Goal: Find specific page/section: Find specific page/section

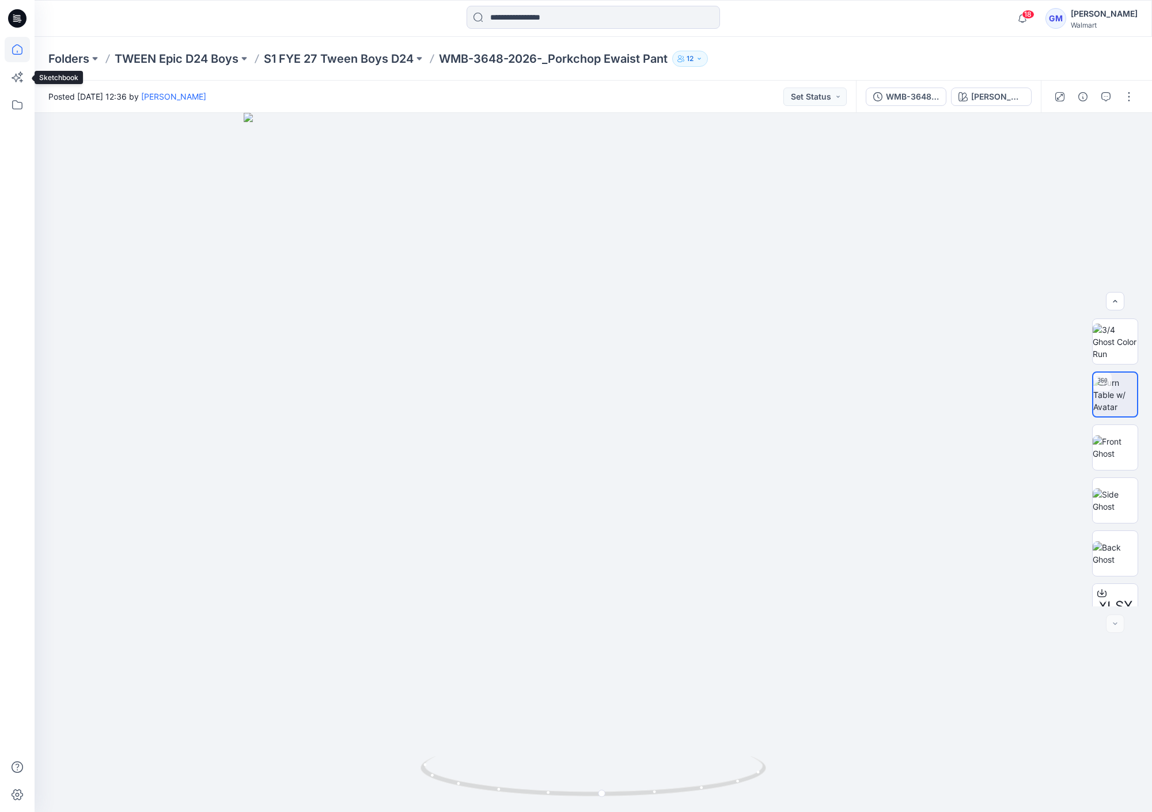
scroll to position [129, 0]
click at [17, 57] on icon at bounding box center [17, 49] width 25 height 25
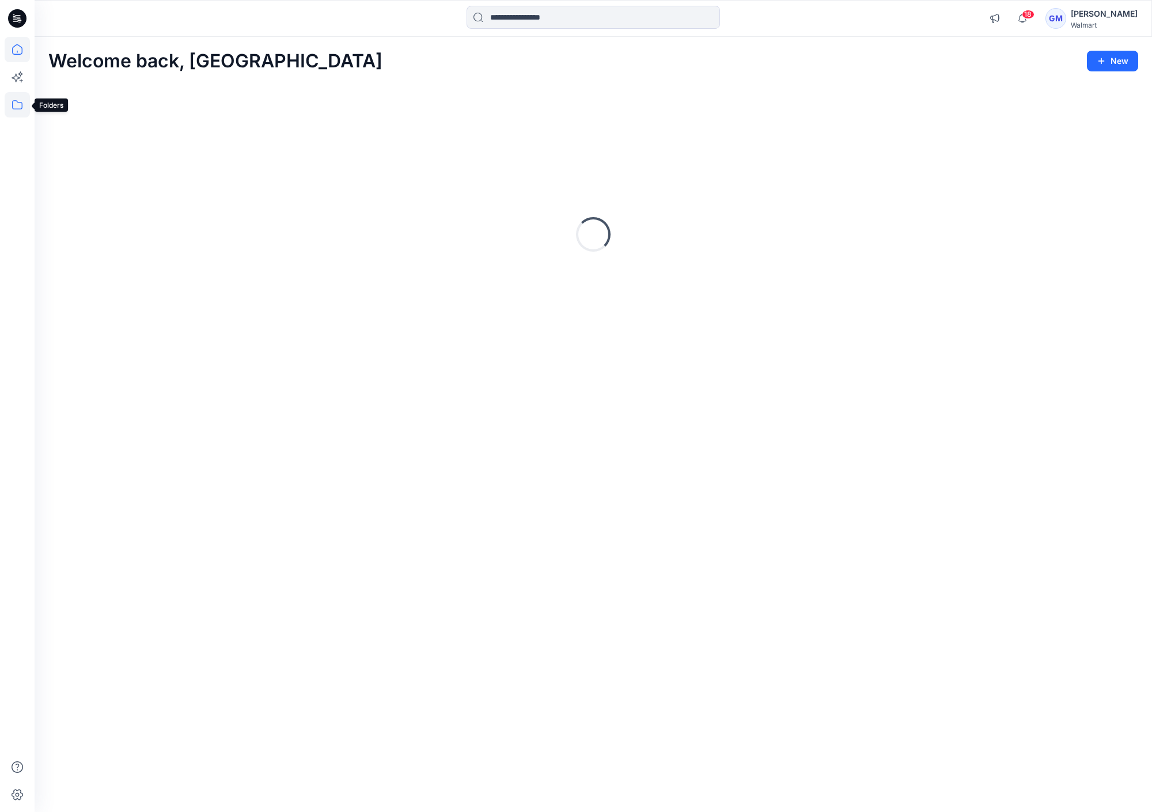
click at [18, 108] on icon at bounding box center [17, 104] width 25 height 25
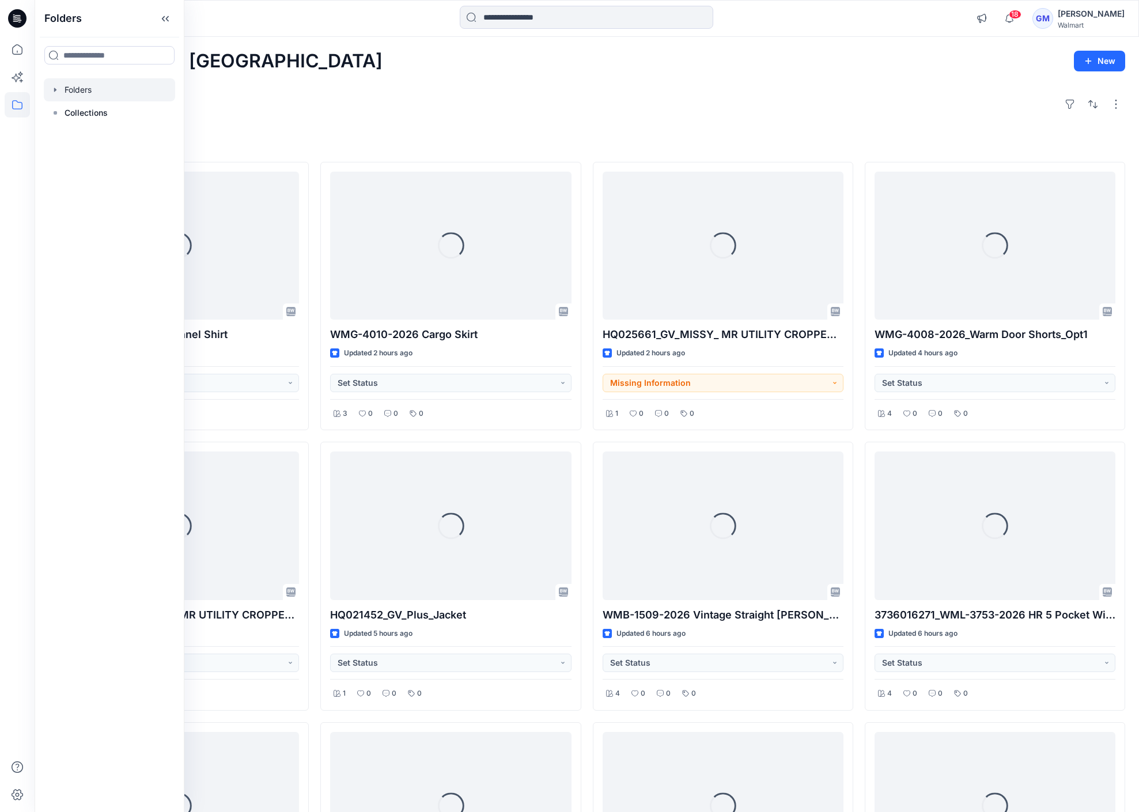
click at [81, 85] on div at bounding box center [109, 89] width 131 height 23
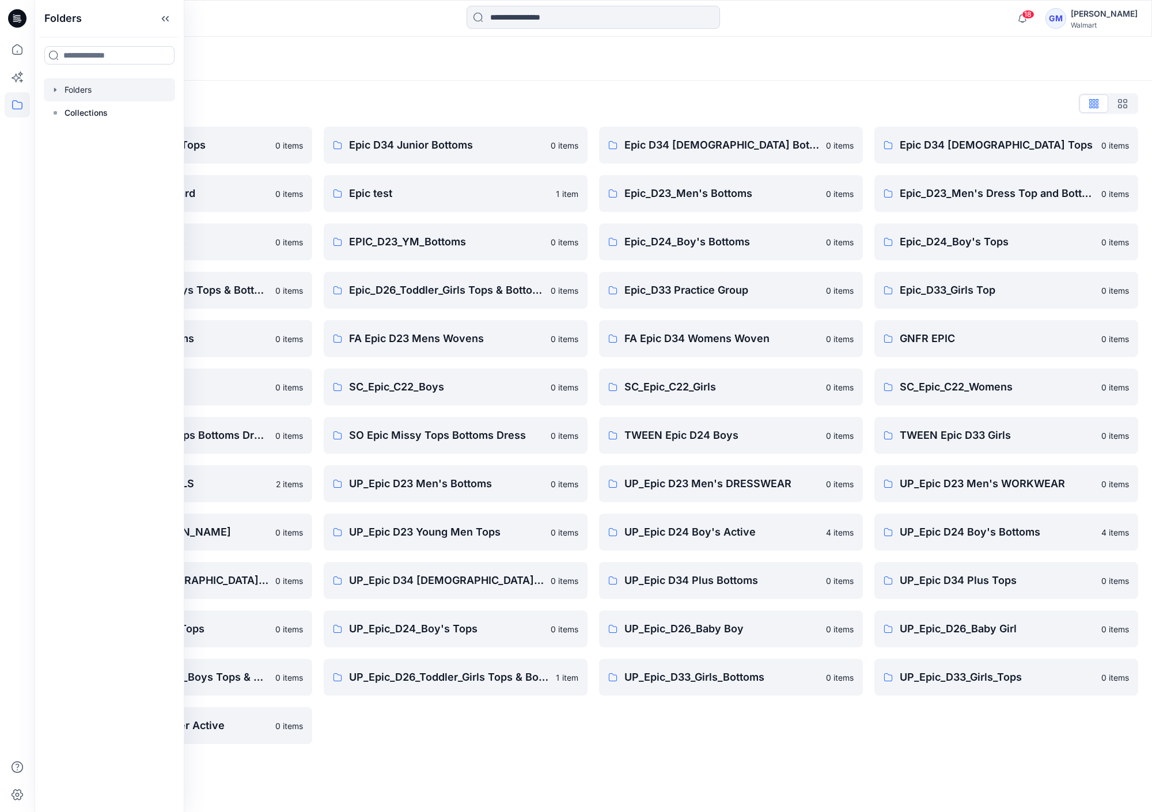
click at [517, 100] on div "Folders List" at bounding box center [593, 104] width 1090 height 18
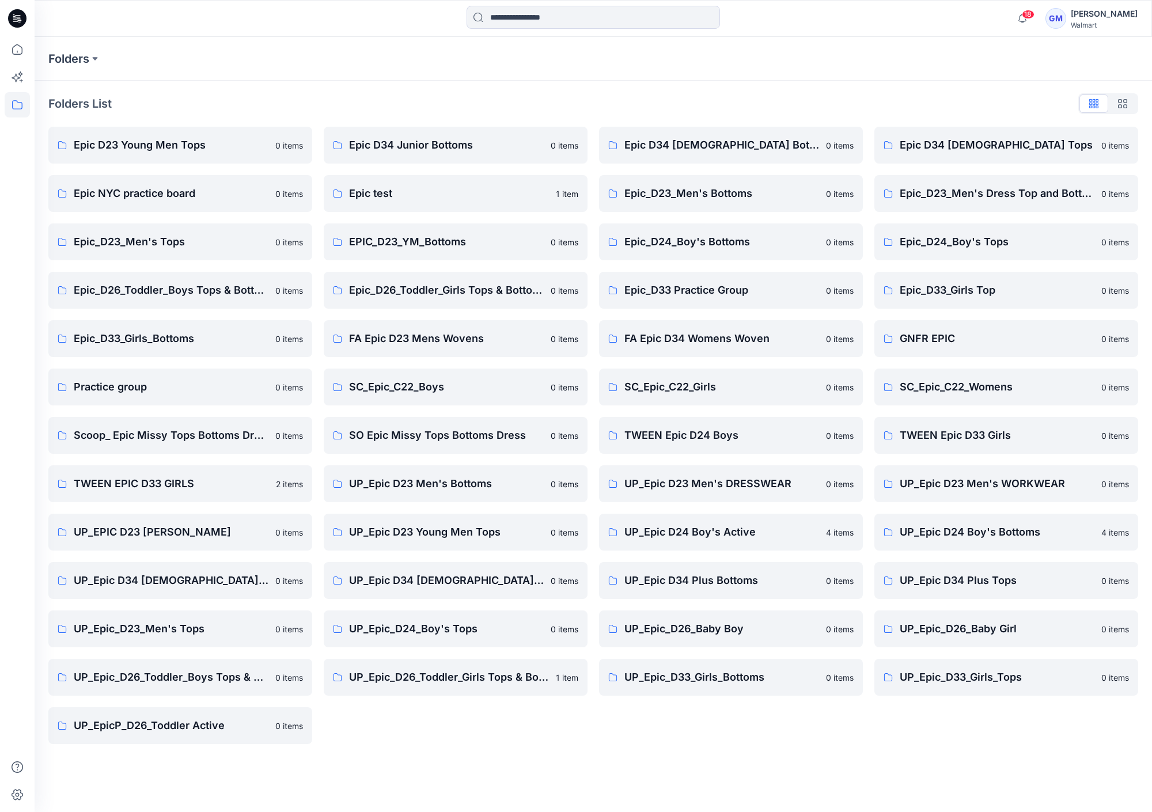
click at [617, 740] on div "Epic D34 [DEMOGRAPHIC_DATA] Bottoms 0 items Epic_D23_Men's Bottoms 0 items Epic…" at bounding box center [731, 436] width 264 height 618
click at [965, 682] on p "UP_Epic_D33_Girls_Tops" at bounding box center [997, 678] width 195 height 16
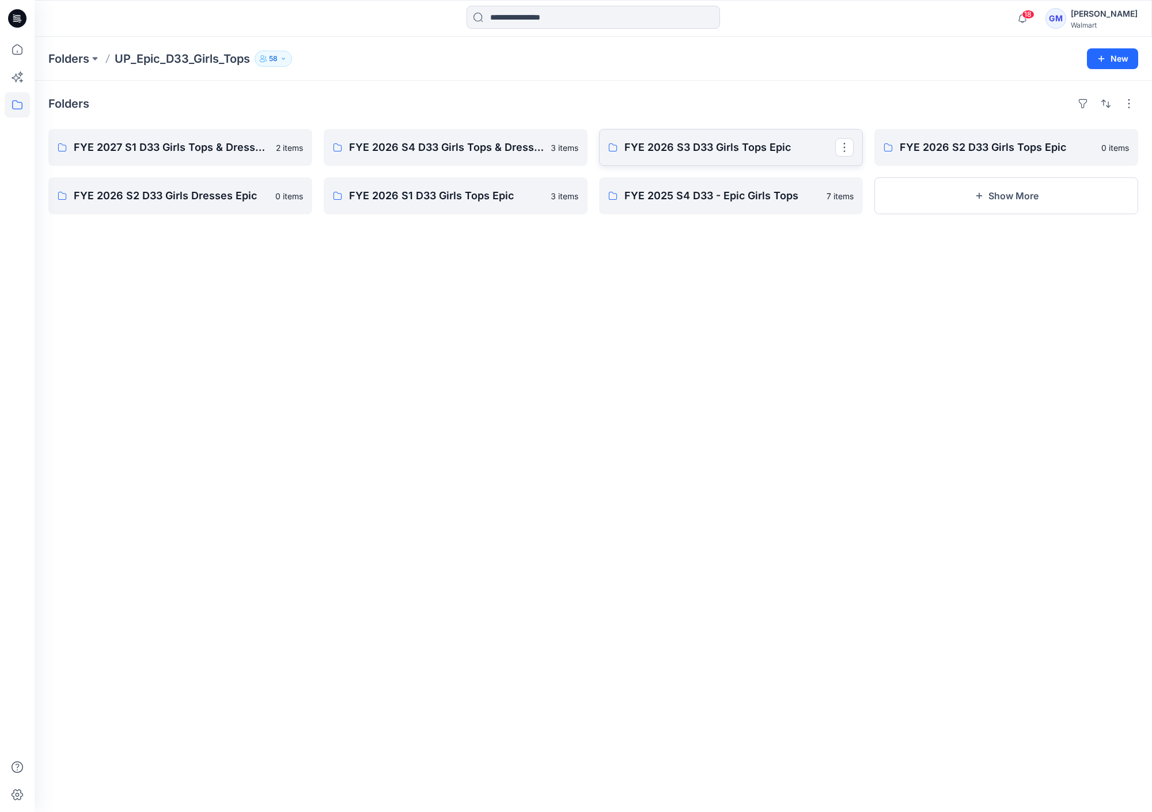
click at [785, 160] on link "FYE 2026 S3 D33 Girls Tops Epic" at bounding box center [731, 147] width 264 height 37
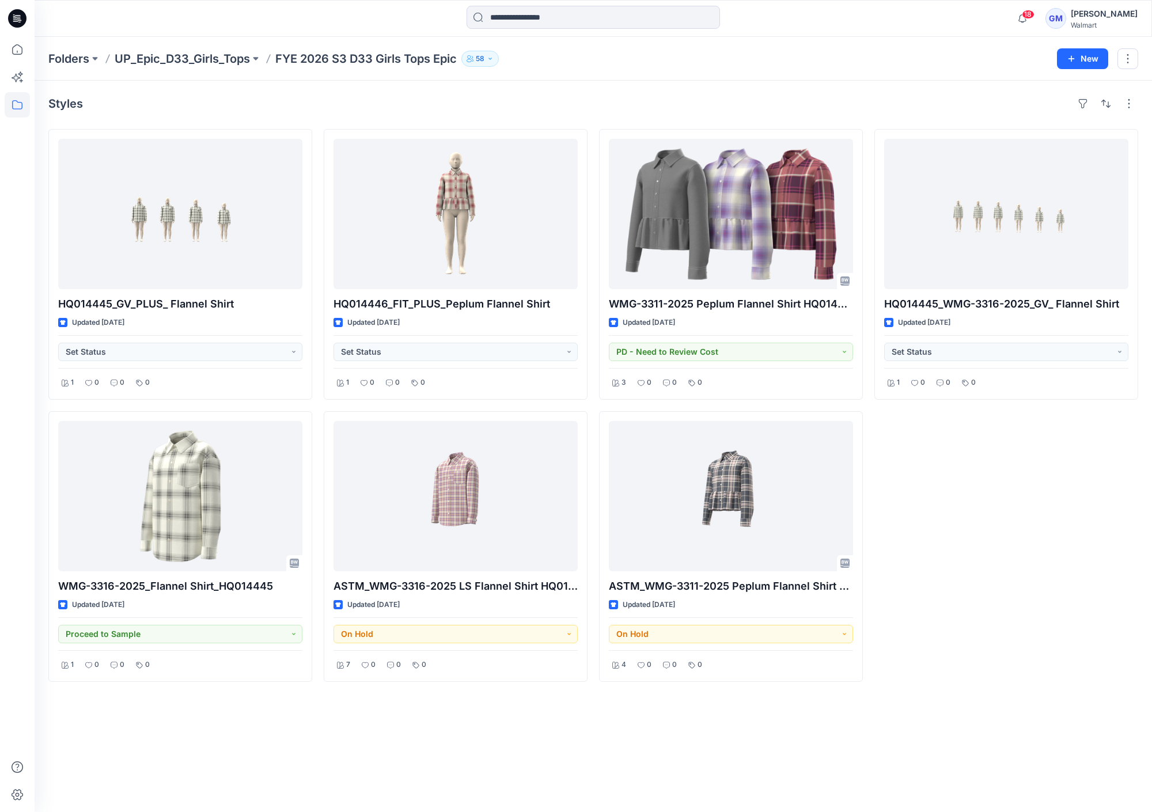
click at [1061, 547] on div "HQ014445_WMG-3316-2025_GV_ Flannel Shirt Updated [DATE] Set Status 1 0 0 0" at bounding box center [1007, 405] width 264 height 553
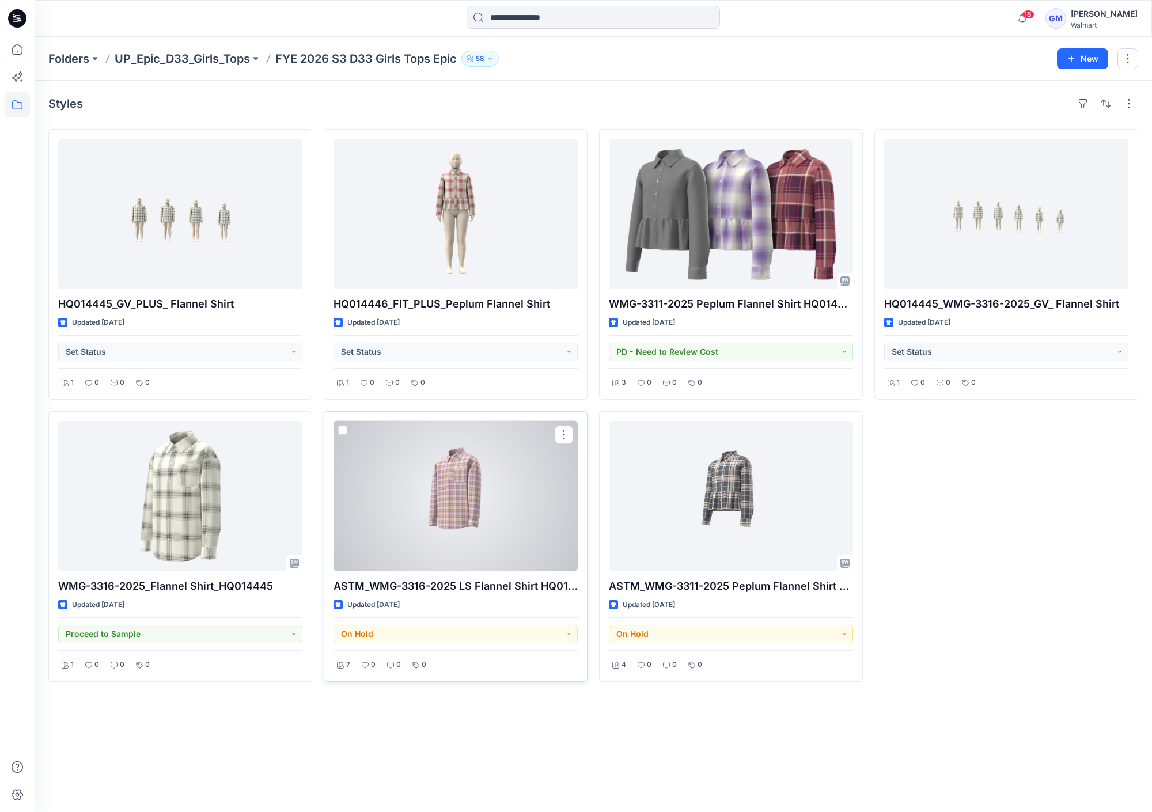
click at [482, 483] on div at bounding box center [456, 496] width 244 height 150
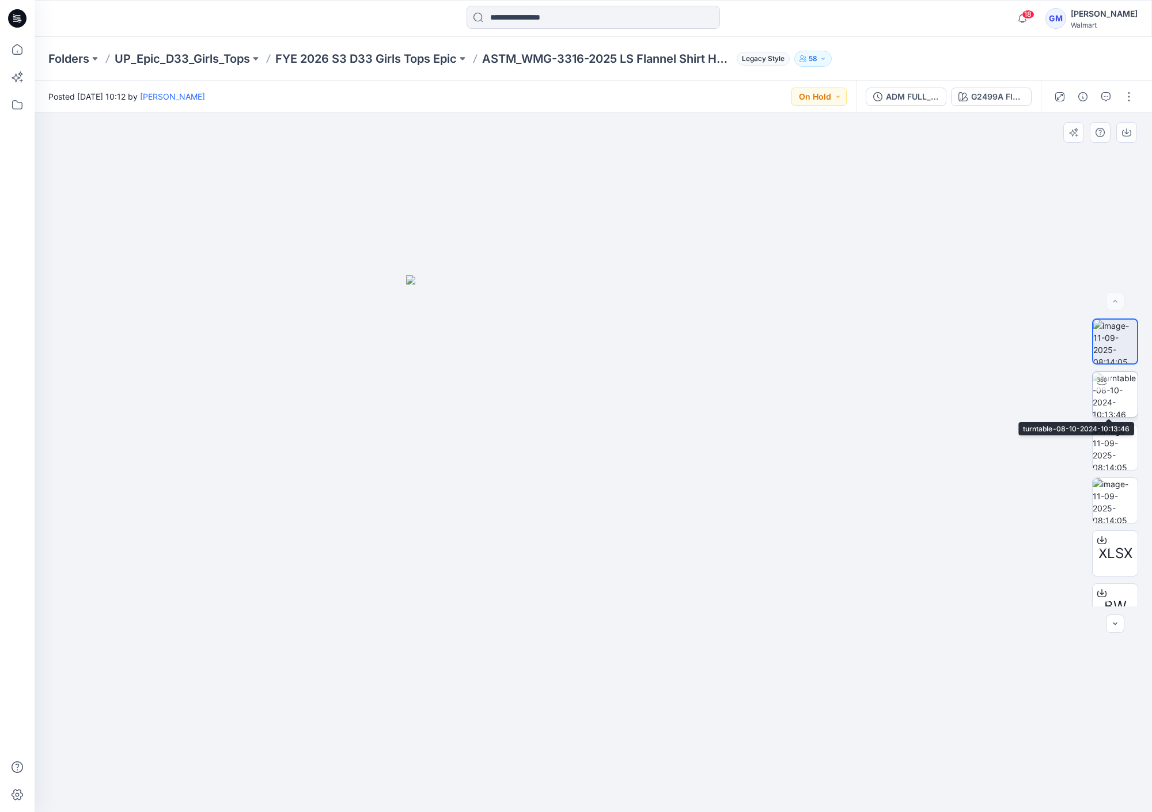
click at [1109, 404] on img at bounding box center [1115, 394] width 45 height 45
